Goal: Task Accomplishment & Management: Manage account settings

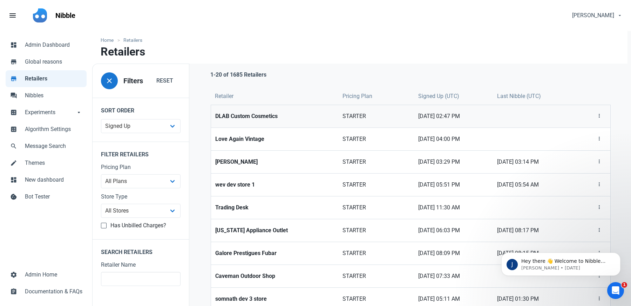
click at [257, 112] on strong "DLAB Custom Cosmetics" at bounding box center [274, 116] width 119 height 8
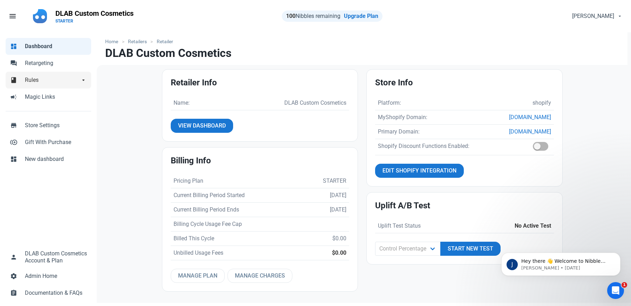
click at [31, 79] on span "Rules" at bounding box center [52, 80] width 55 height 8
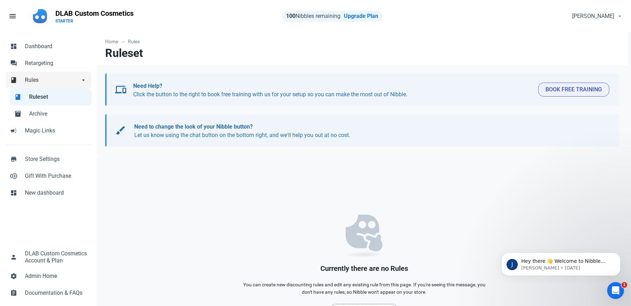
click at [27, 77] on span "Rules" at bounding box center [52, 80] width 55 height 8
click at [34, 93] on span "Ruleset" at bounding box center [58, 97] width 58 height 8
click at [35, 75] on link "book Rules arrow_drop_down" at bounding box center [49, 80] width 86 height 17
click at [33, 42] on span "Dashboard" at bounding box center [56, 46] width 62 height 8
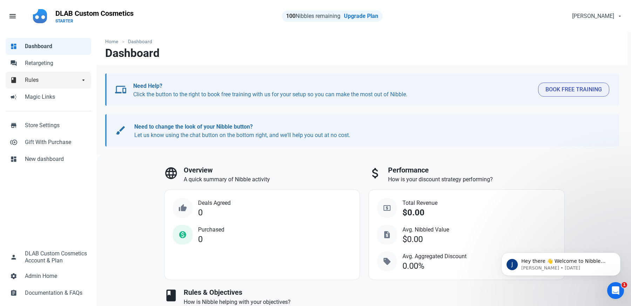
click at [33, 84] on link "book Rules arrow_drop_down" at bounding box center [49, 80] width 86 height 17
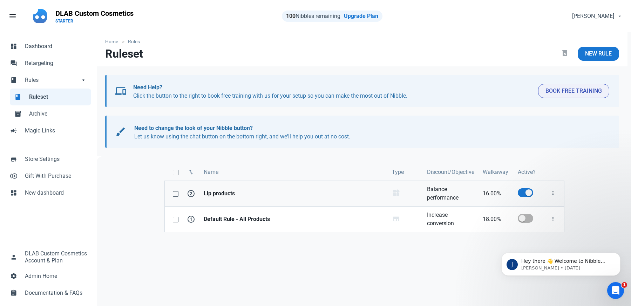
click at [316, 194] on strong "Lip products" at bounding box center [294, 193] width 180 height 8
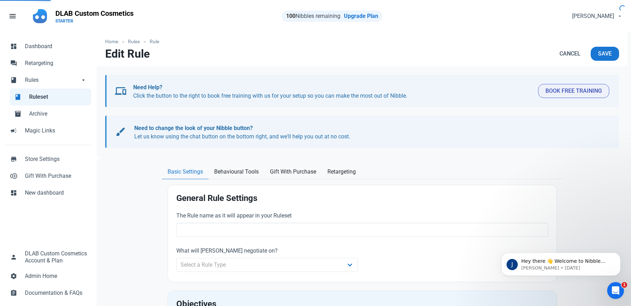
type input "Lip products"
select select "product_category"
type input "16.00"
radio input "true"
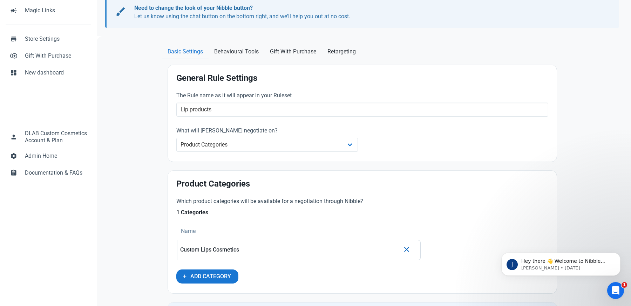
scroll to position [137, 0]
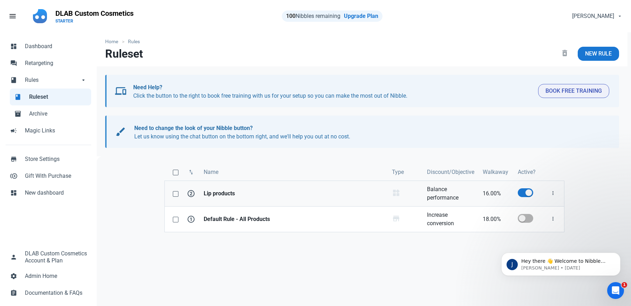
click at [274, 186] on link "Lip products" at bounding box center [294, 193] width 188 height 25
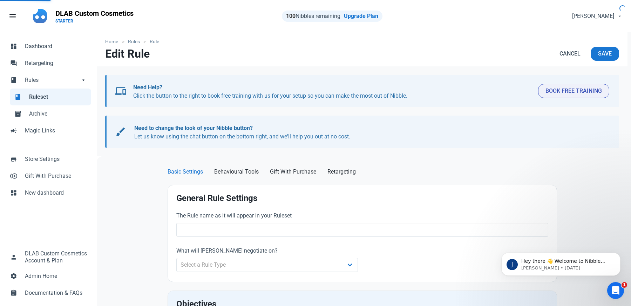
type input "Lip products"
select select "product_category"
type input "16.00"
radio input "true"
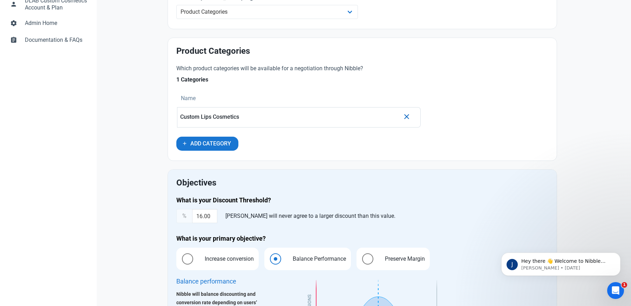
scroll to position [232, 0]
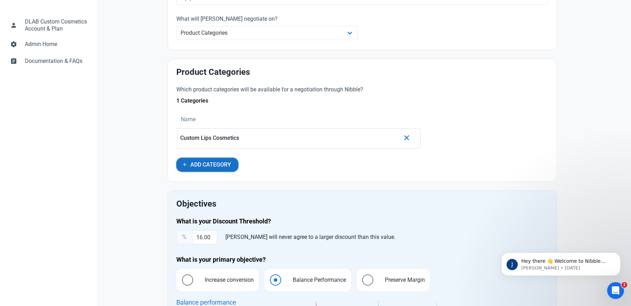
click at [202, 166] on span "Add Category" at bounding box center [210, 164] width 41 height 8
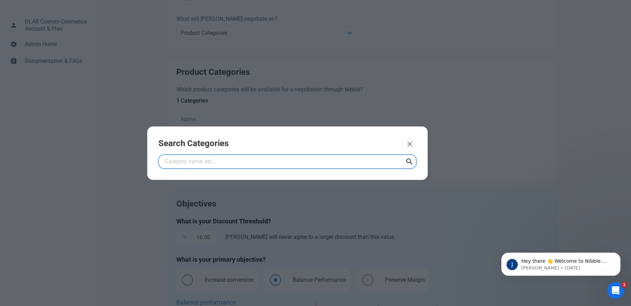
click at [202, 167] on input "text" at bounding box center [288, 161] width 258 height 14
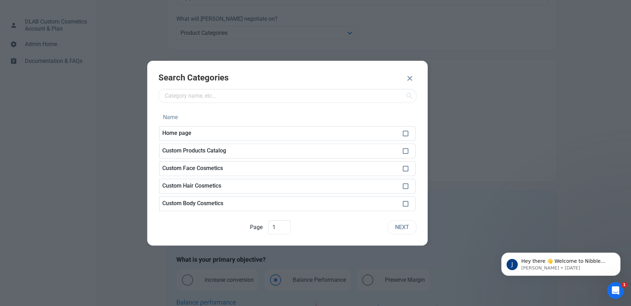
click at [410, 79] on icon "button" at bounding box center [410, 78] width 8 height 13
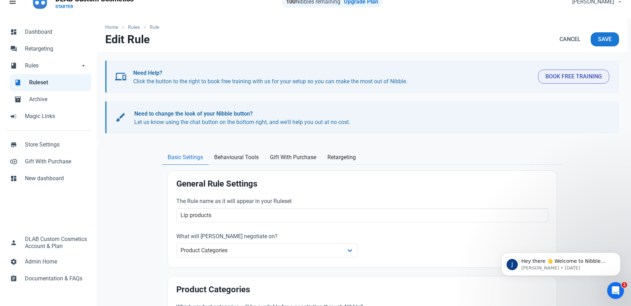
scroll to position [0, 0]
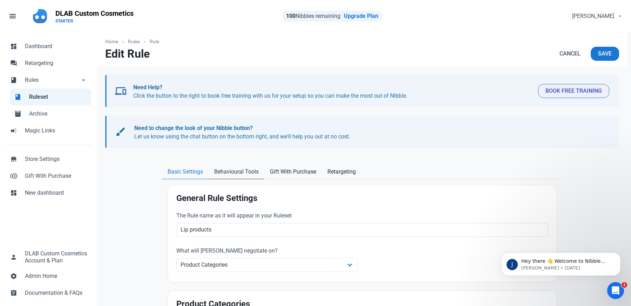
click at [242, 173] on span "Behavioural Tools" at bounding box center [236, 171] width 45 height 8
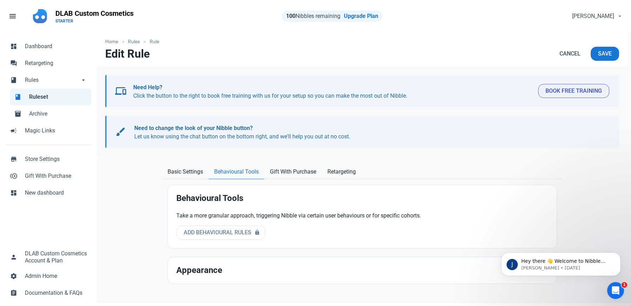
click at [286, 160] on div at bounding box center [362, 159] width 531 height 6
click at [340, 172] on span "Retargeting" at bounding box center [342, 171] width 28 height 8
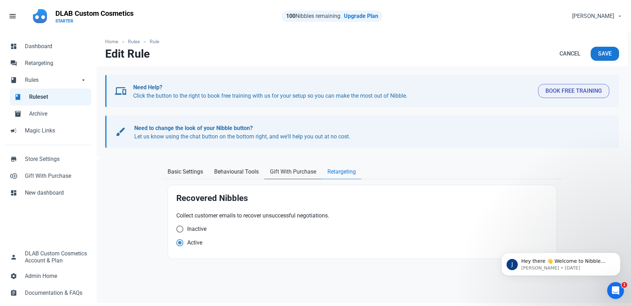
click at [291, 173] on span "Gift With Purchase" at bounding box center [293, 171] width 46 height 8
click at [179, 172] on span "Basic Settings" at bounding box center [185, 171] width 35 height 8
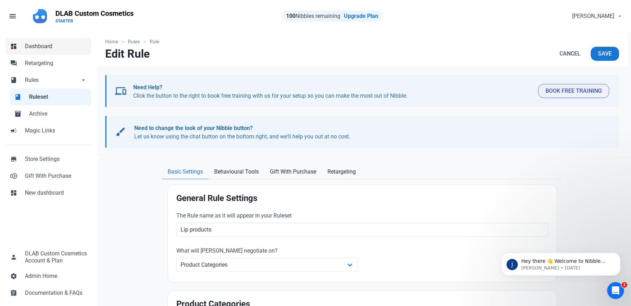
click at [31, 50] on span "Dashboard" at bounding box center [56, 46] width 62 height 8
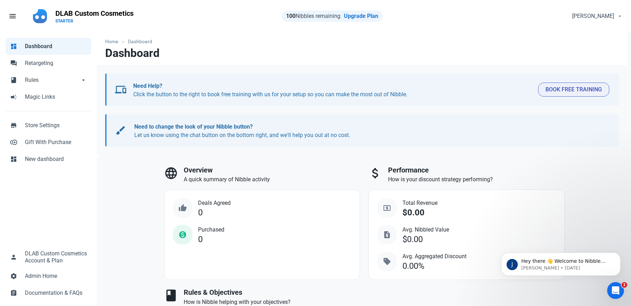
select select "7d"
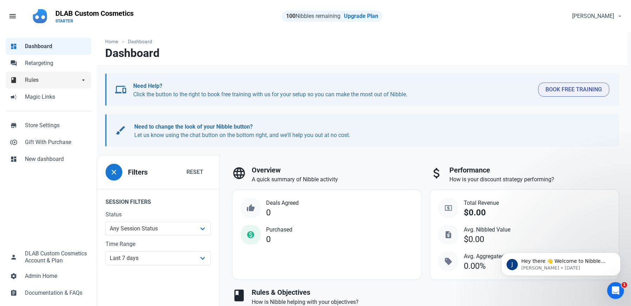
click at [15, 81] on span "book" at bounding box center [13, 79] width 7 height 7
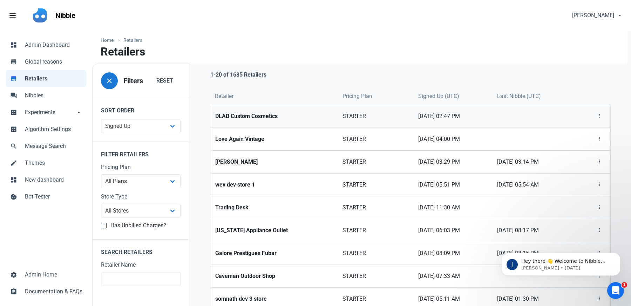
click at [242, 110] on link "DLAB Custom Cosmetics" at bounding box center [274, 116] width 127 height 22
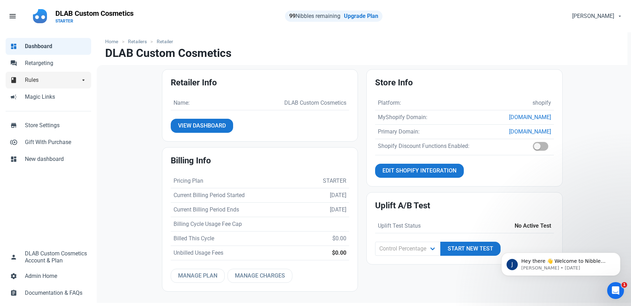
click at [47, 80] on span "Rules" at bounding box center [52, 80] width 55 height 8
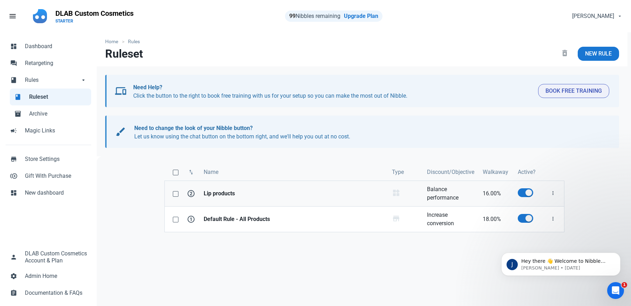
click at [233, 187] on link "Lip products" at bounding box center [294, 193] width 188 height 25
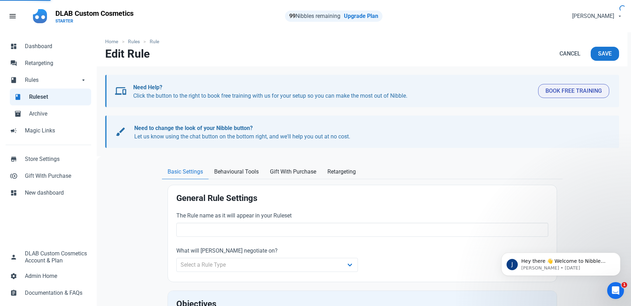
type input "Lip products"
select select "product_category"
type input "16.00"
radio input "true"
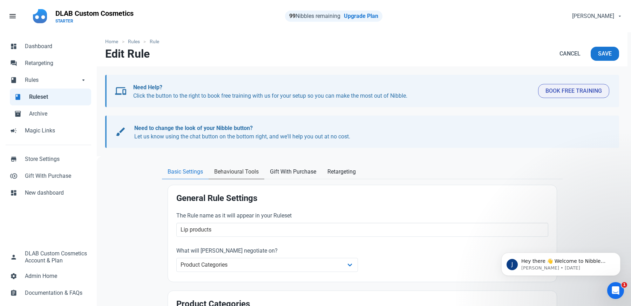
click at [236, 176] on link "Behavioural Tools" at bounding box center [237, 172] width 56 height 14
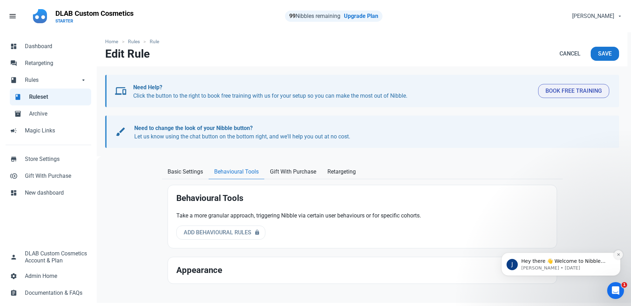
click at [618, 255] on icon "Dismiss notification" at bounding box center [619, 254] width 4 height 4
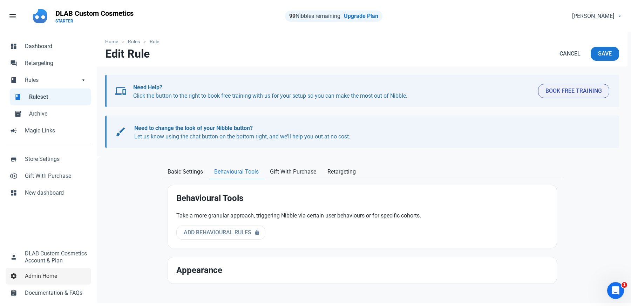
click at [30, 271] on link "settings Admin Home" at bounding box center [49, 275] width 86 height 17
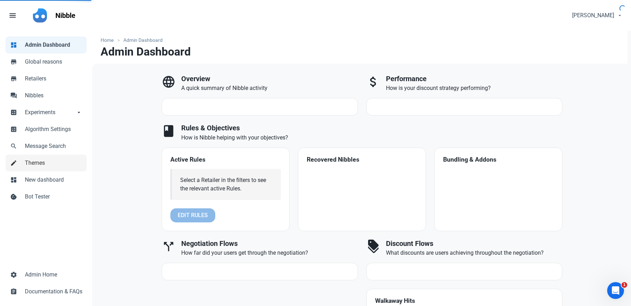
select select "7d"
select select "3"
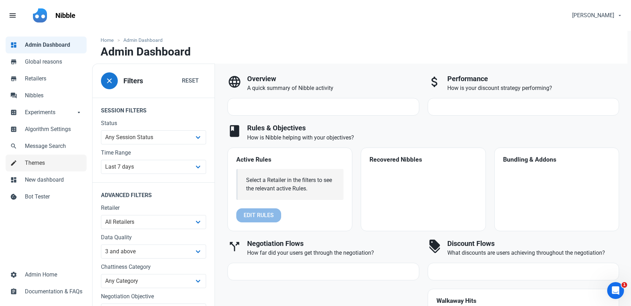
click at [33, 164] on span "Themes" at bounding box center [54, 163] width 58 height 8
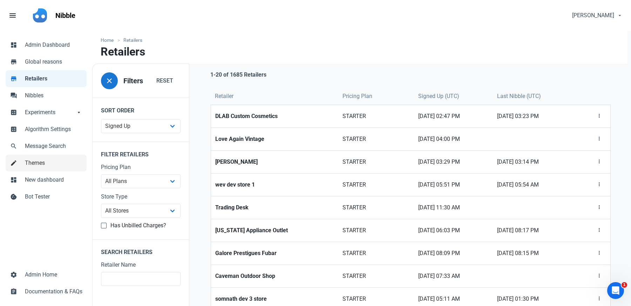
click at [35, 165] on span "Themes" at bounding box center [54, 163] width 58 height 8
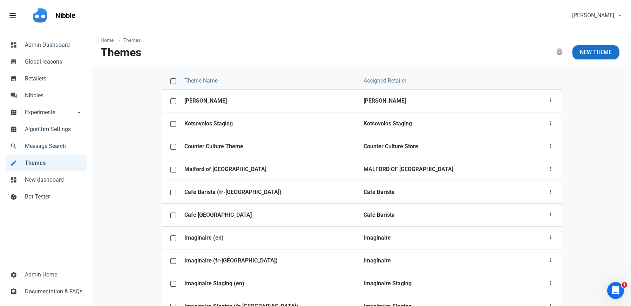
click at [602, 55] on span "New Theme" at bounding box center [596, 52] width 32 height 8
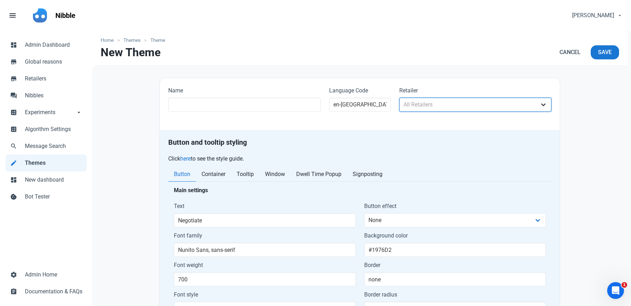
click at [425, 100] on select "All Retailers hopefast ?????????? ?????? ????Jessiz Boutique???? 14karat 1867de…" at bounding box center [476, 105] width 153 height 14
select select "1686"
click at [400, 98] on select "All Retailers hopefast ?????????? ?????? ????Jessiz Boutique???? 14karat 1867de…" at bounding box center [476, 105] width 153 height 14
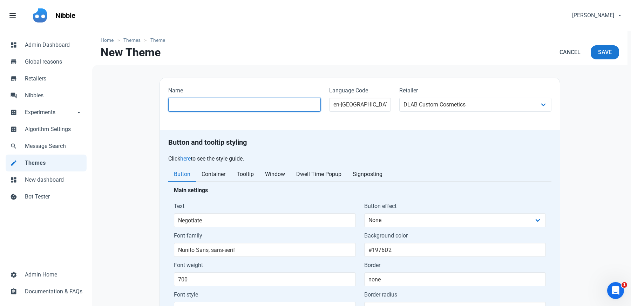
click at [246, 106] on input "text" at bounding box center [244, 105] width 153 height 14
type input "DLAB Custom Cosmetics Theme"
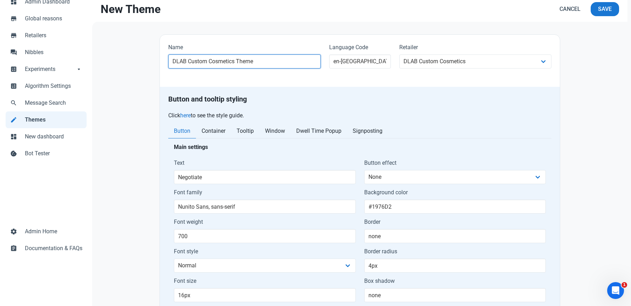
scroll to position [46, 0]
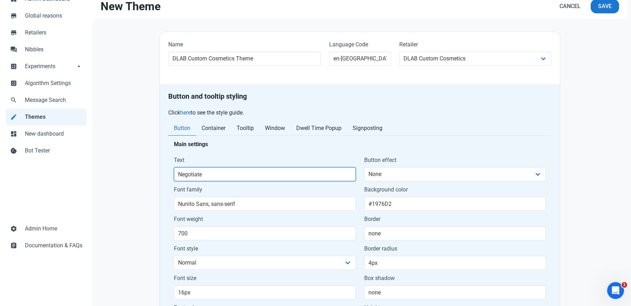
click at [234, 173] on input "Negotiate" at bounding box center [265, 174] width 182 height 14
click at [177, 171] on input "Negotiate Price" at bounding box center [265, 174] width 182 height 14
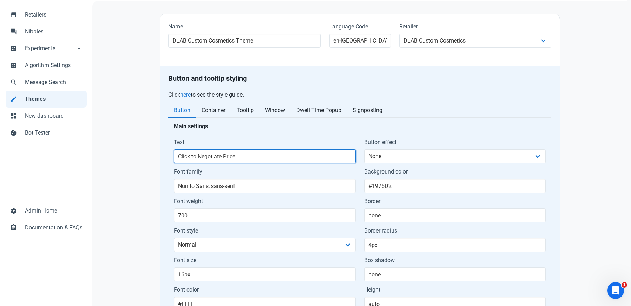
scroll to position [0, 0]
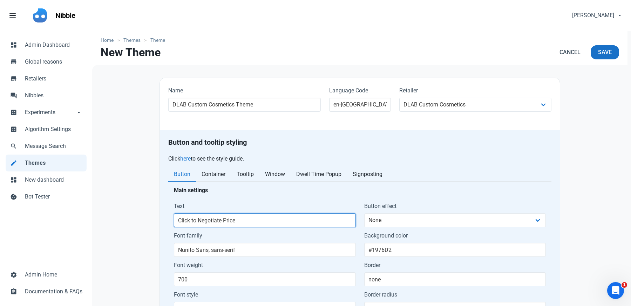
type input "Click to Negotiate Price"
click at [610, 50] on span "Save" at bounding box center [605, 52] width 14 height 8
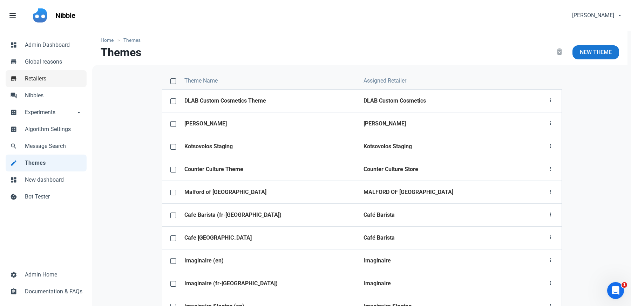
click at [52, 75] on span "Retailers" at bounding box center [54, 78] width 58 height 8
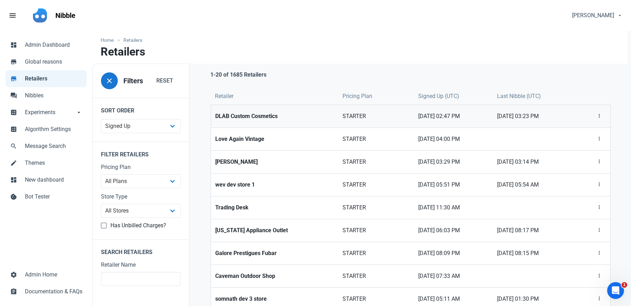
click at [263, 118] on strong "DLAB Custom Cosmetics" at bounding box center [274, 116] width 119 height 8
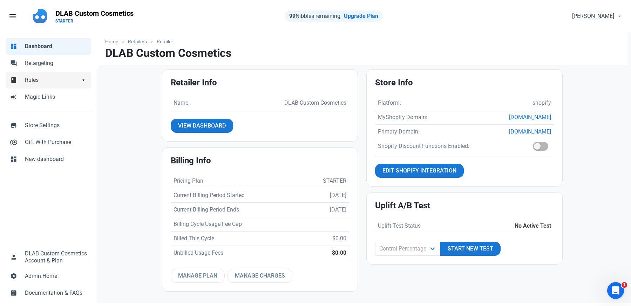
click at [40, 83] on span "Rules" at bounding box center [52, 80] width 55 height 8
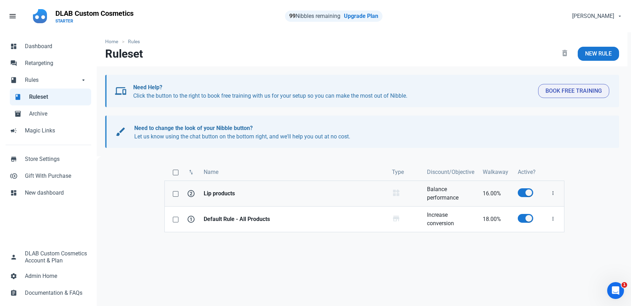
click at [233, 192] on strong "Lip products" at bounding box center [294, 193] width 180 height 8
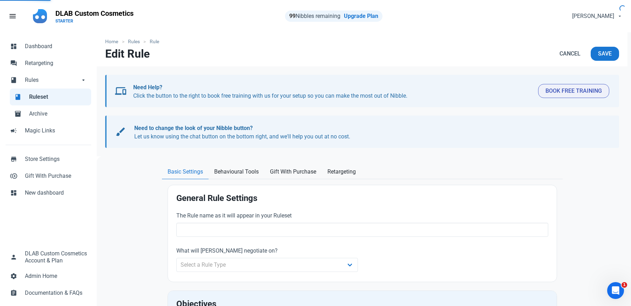
type input "Lip products"
select select "product_category"
type input "16.00"
radio input "true"
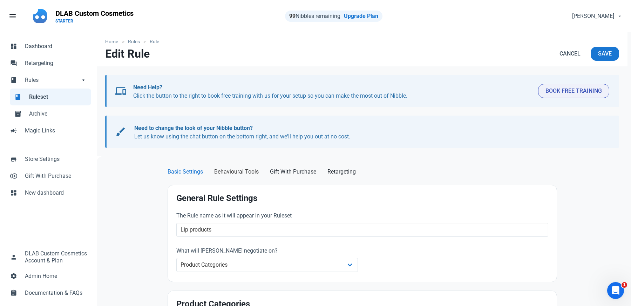
click at [237, 173] on span "Behavioural Tools" at bounding box center [236, 171] width 45 height 8
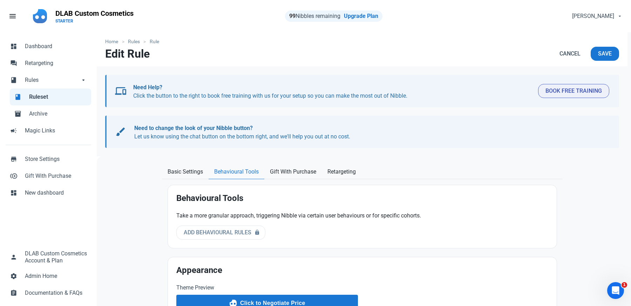
scroll to position [58, 0]
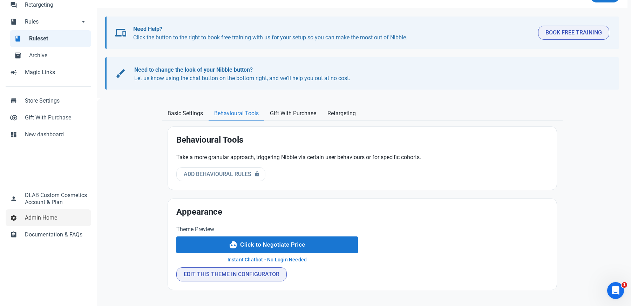
click at [36, 217] on span "Admin Home" at bounding box center [56, 217] width 62 height 8
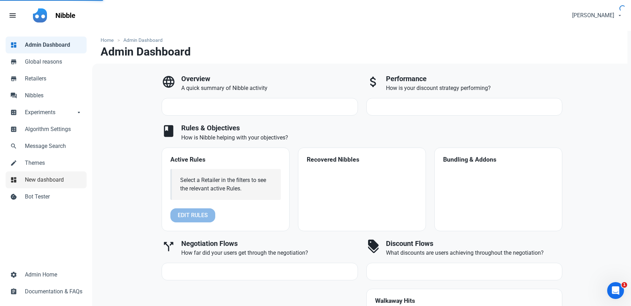
select select "7d"
select select "3"
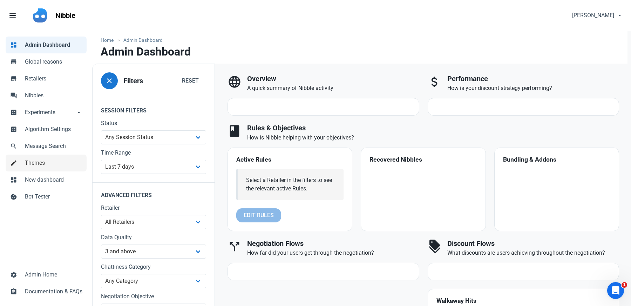
click at [33, 165] on span "Themes" at bounding box center [54, 163] width 58 height 8
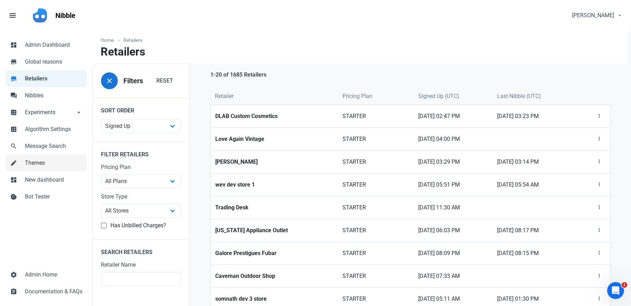
click at [46, 163] on span "Themes" at bounding box center [54, 163] width 58 height 8
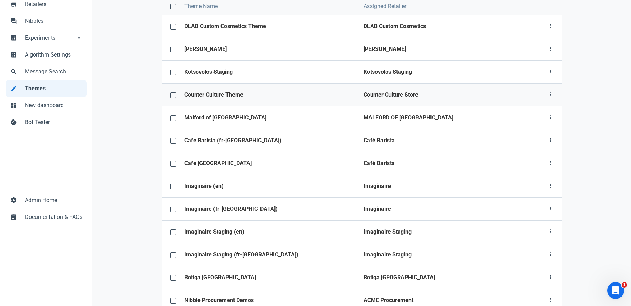
scroll to position [75, 0]
click at [250, 23] on strong "DLAB Custom Cosmetics Theme" at bounding box center [226, 25] width 82 height 7
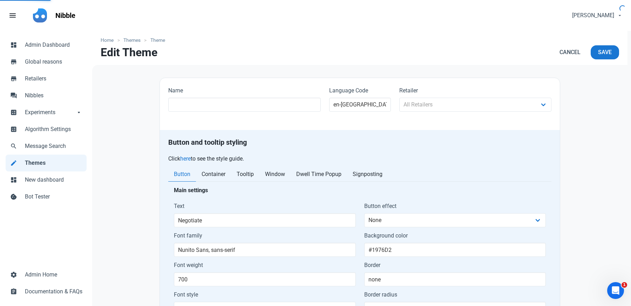
type input "DLAB Custom Cosmetics Theme"
select select
type input "Click to Negotiate Price"
select select "1686"
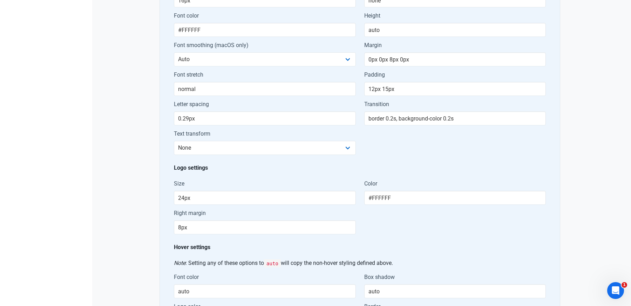
scroll to position [381, 0]
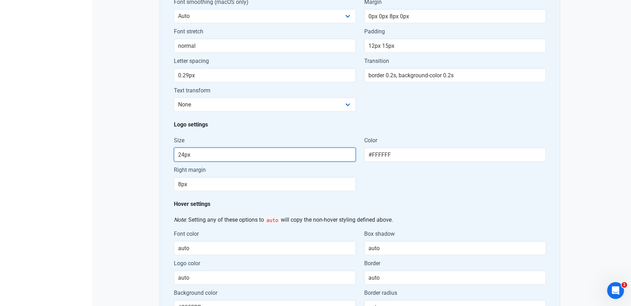
click at [288, 154] on input "24px" at bounding box center [265, 154] width 182 height 14
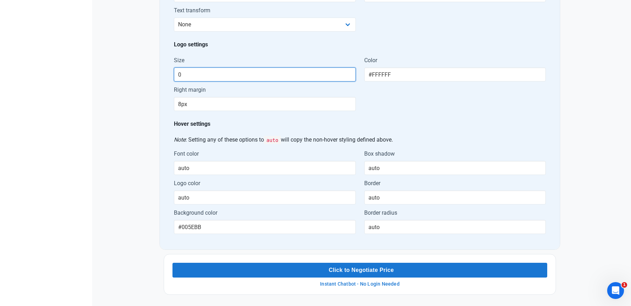
scroll to position [461, 0]
type input "0px"
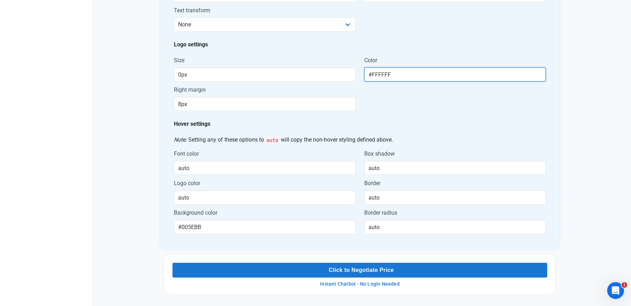
click at [419, 74] on input "#FFFFFF" at bounding box center [455, 74] width 182 height 14
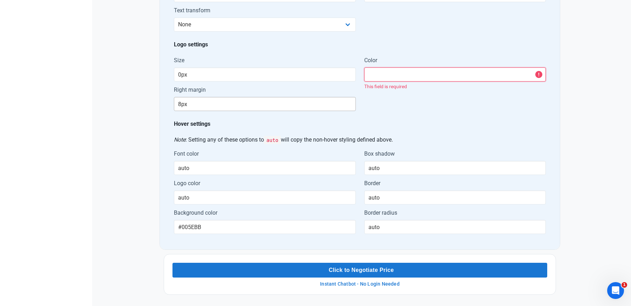
type input "#FFFFFF"
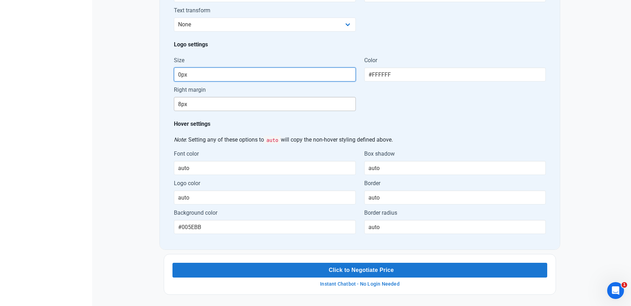
type input "0"
type input "0px"
click at [421, 106] on div "Color #FFFFFF" at bounding box center [455, 84] width 190 height 65
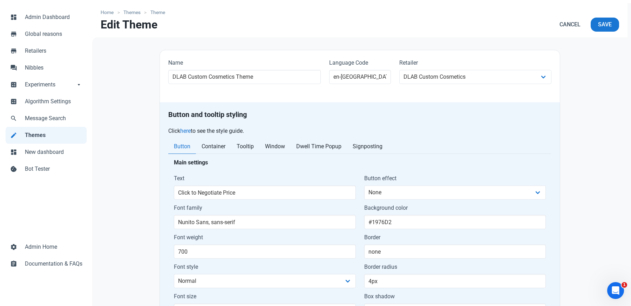
scroll to position [0, 0]
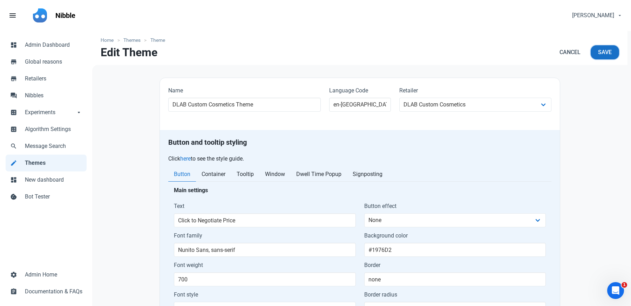
click at [605, 55] on span "Save" at bounding box center [605, 52] width 14 height 8
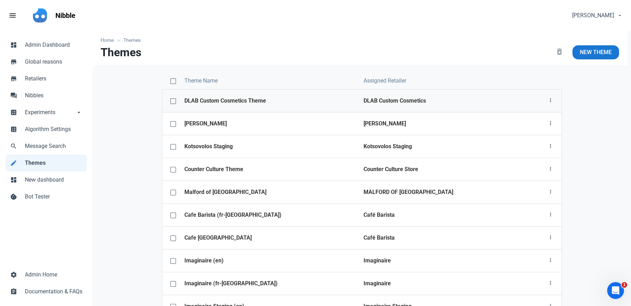
click at [213, 94] on td "DLAB Custom Cosmetics Theme" at bounding box center [269, 100] width 179 height 23
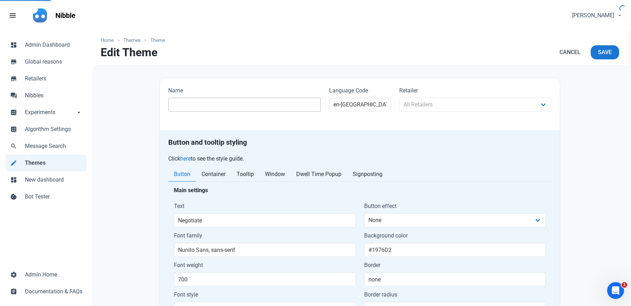
type input "DLAB Custom Cosmetics Theme"
select select
type input "Click to Negotiate Price"
type input "0px"
select select "1686"
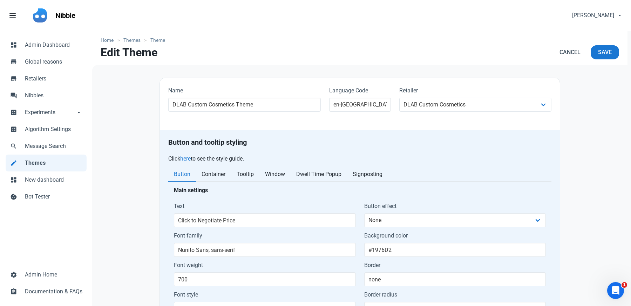
scroll to position [40, 0]
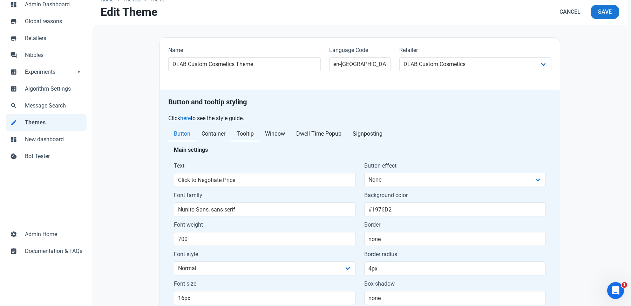
click at [252, 133] on span "Tooltip" at bounding box center [245, 133] width 17 height 8
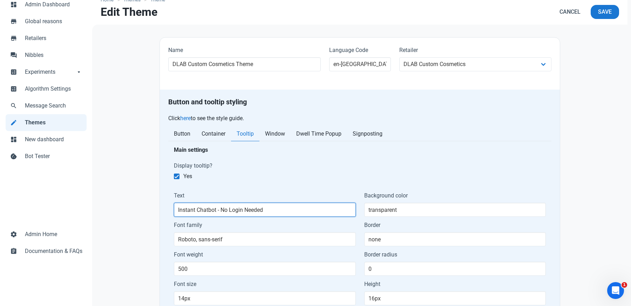
drag, startPoint x: 277, startPoint y: 205, endPoint x: 180, endPoint y: 201, distance: 97.6
click at [180, 202] on input "Instant Chatbot - No Login Needed" at bounding box center [265, 209] width 182 height 14
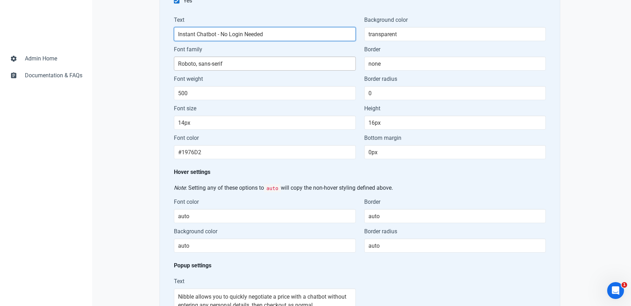
scroll to position [209, 0]
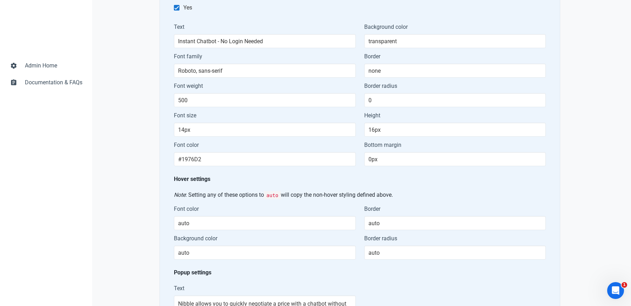
click at [176, 7] on span at bounding box center [177, 8] width 6 height 6
click at [176, 7] on input "Yes" at bounding box center [176, 8] width 5 height 5
checkbox input "false"
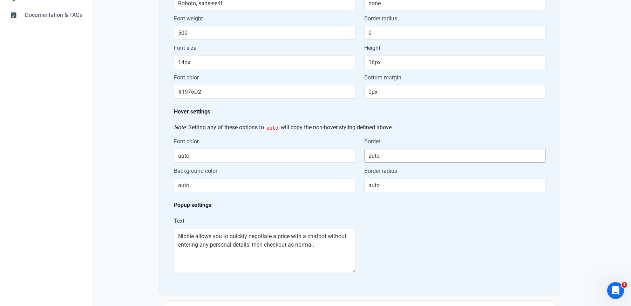
scroll to position [0, 0]
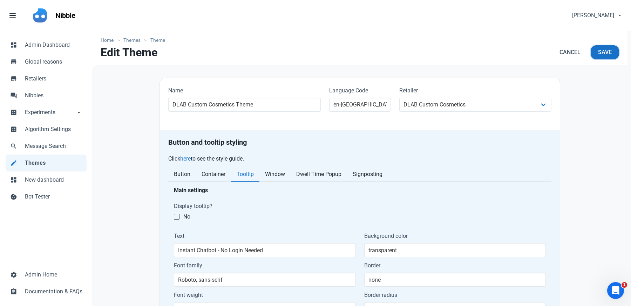
click at [603, 54] on span "Save" at bounding box center [605, 52] width 14 height 8
